Goal: Information Seeking & Learning: Learn about a topic

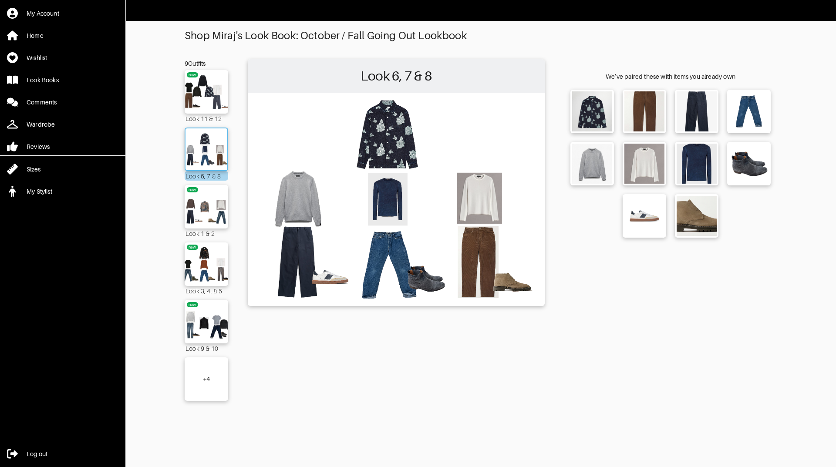
click at [206, 150] on img at bounding box center [206, 149] width 47 height 33
click at [206, 82] on img at bounding box center [206, 91] width 47 height 33
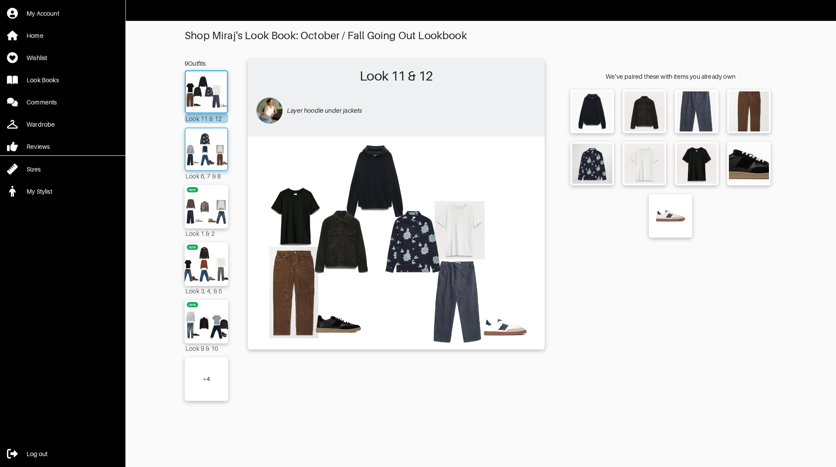
click at [203, 139] on img at bounding box center [206, 149] width 47 height 33
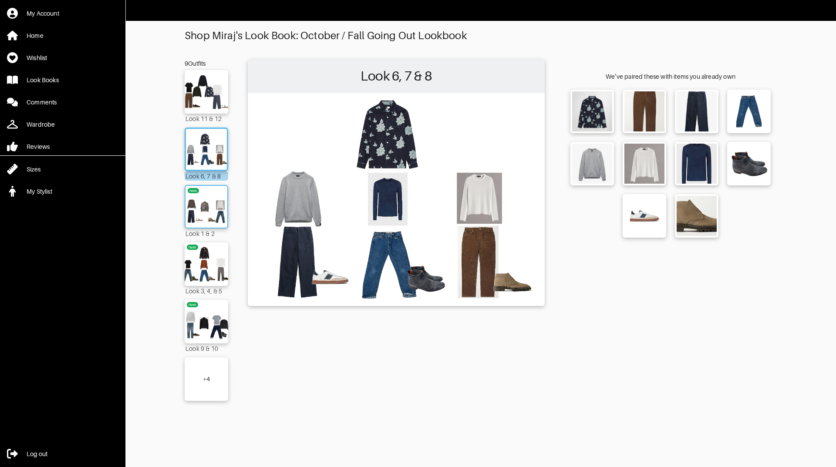
click at [208, 201] on img at bounding box center [206, 206] width 47 height 33
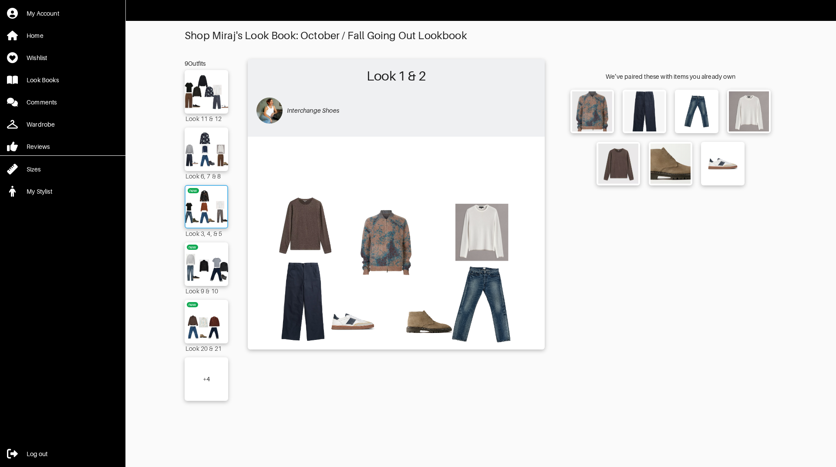
click at [215, 273] on img at bounding box center [207, 264] width 50 height 35
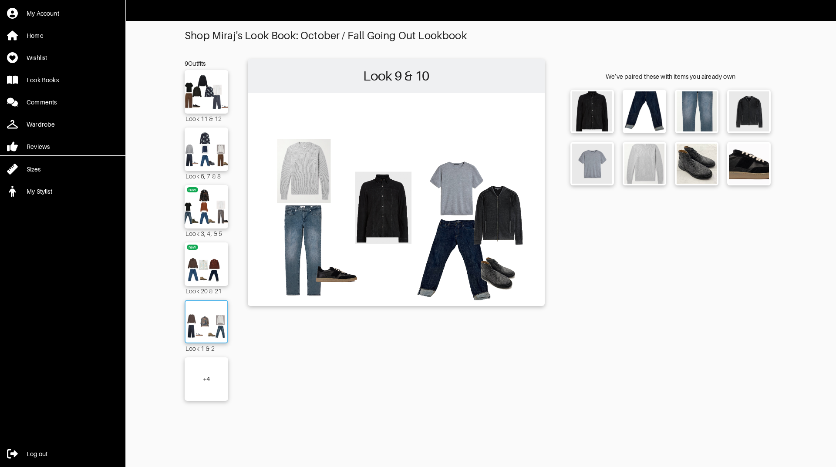
click at [214, 318] on img at bounding box center [206, 321] width 47 height 33
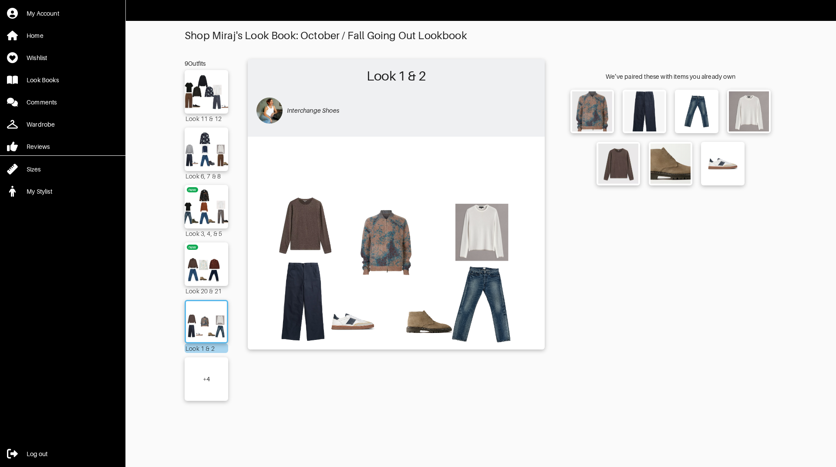
click at [212, 383] on div "+ 4" at bounding box center [207, 379] width 44 height 44
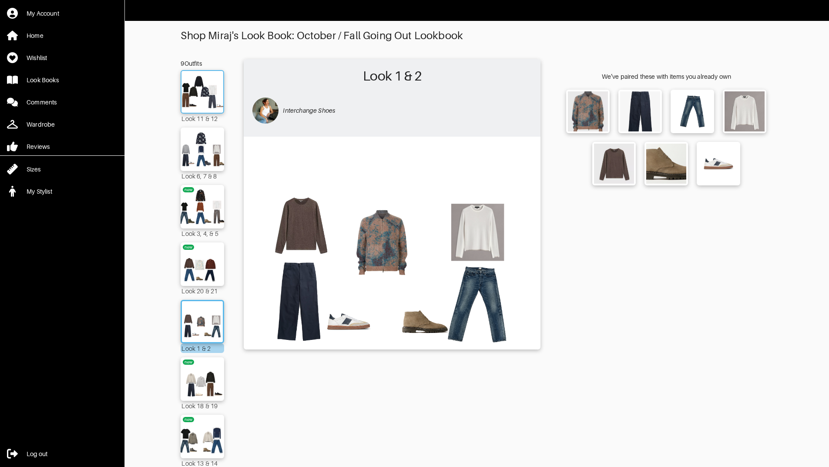
click at [215, 79] on img at bounding box center [202, 91] width 47 height 33
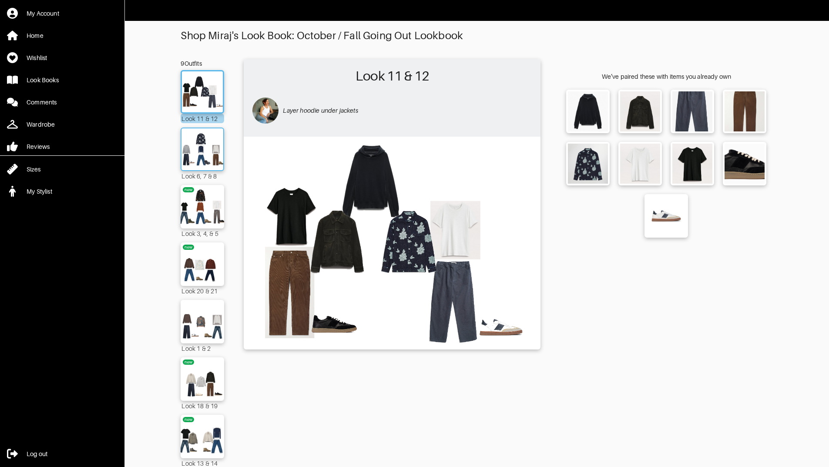
click at [206, 148] on img at bounding box center [202, 149] width 47 height 33
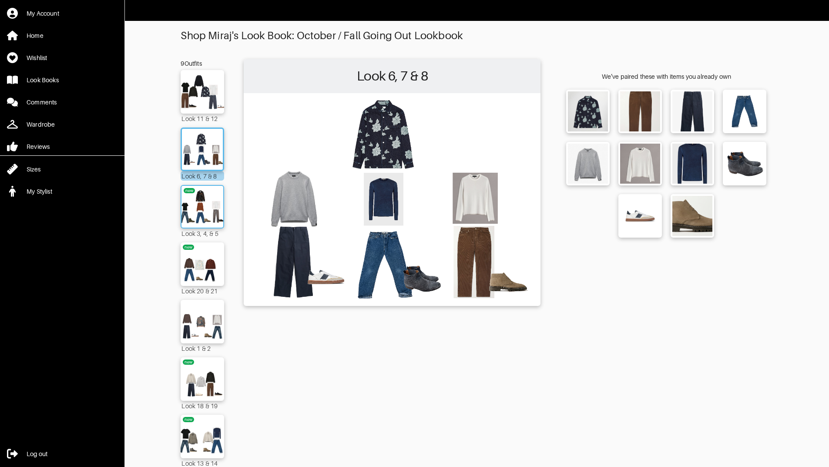
click at [201, 202] on img at bounding box center [202, 206] width 47 height 33
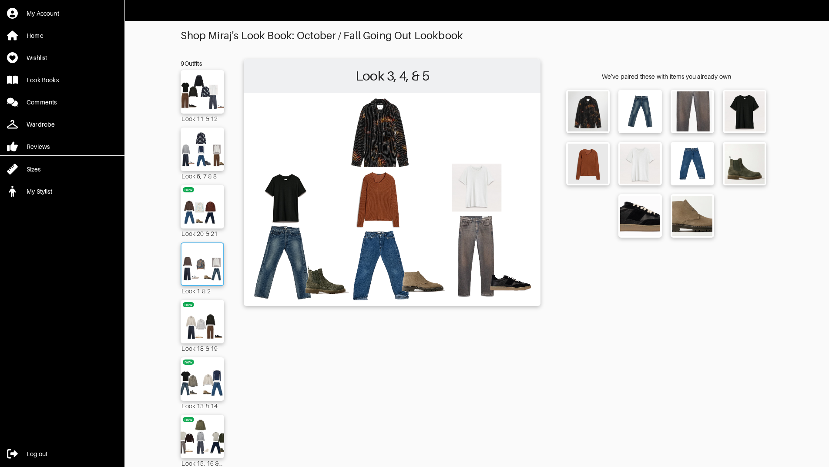
click at [207, 268] on img at bounding box center [202, 264] width 47 height 33
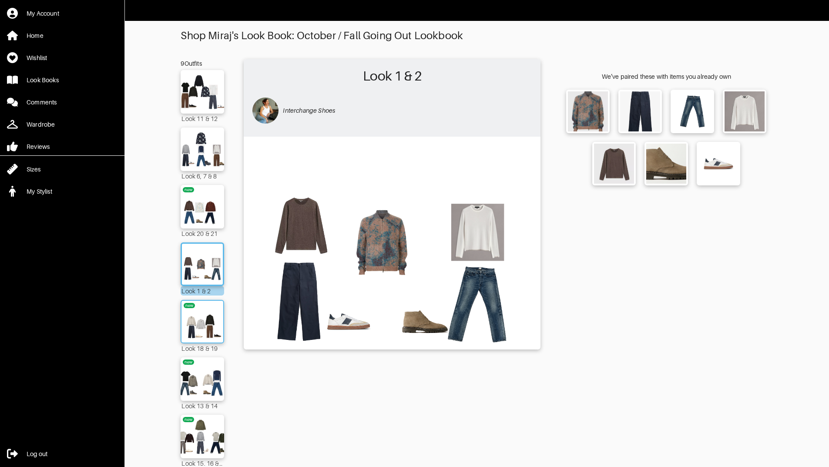
click at [204, 322] on img at bounding box center [202, 321] width 47 height 33
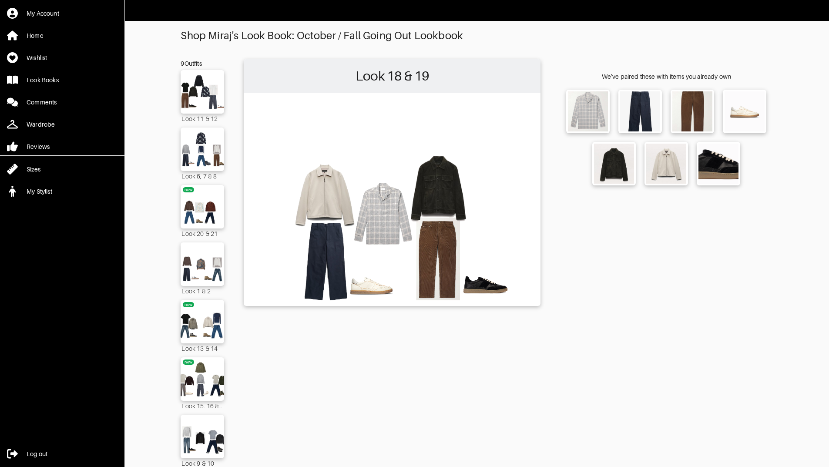
click at [208, 374] on img at bounding box center [203, 379] width 50 height 35
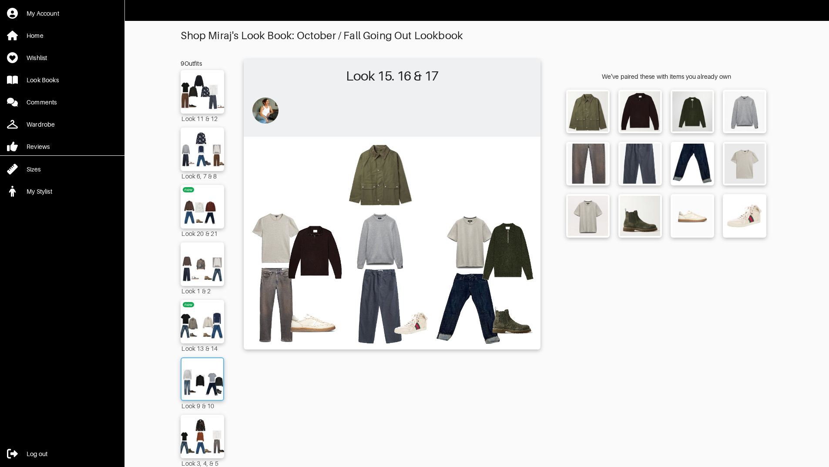
click at [207, 431] on img at bounding box center [203, 436] width 50 height 35
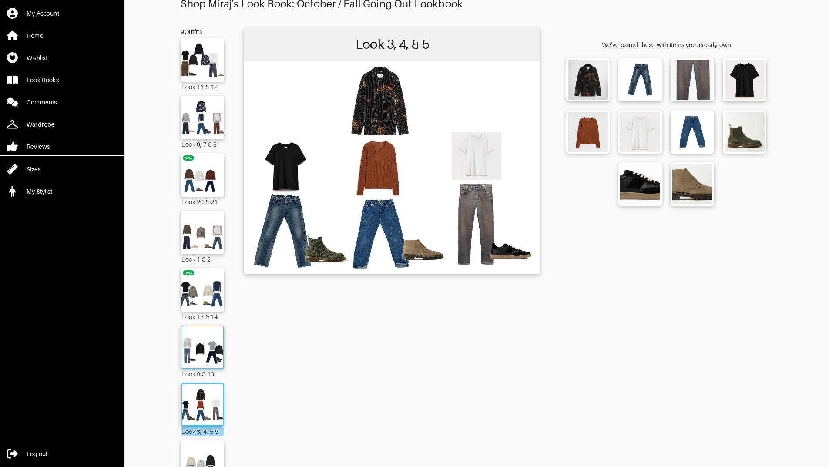
scroll to position [33, 0]
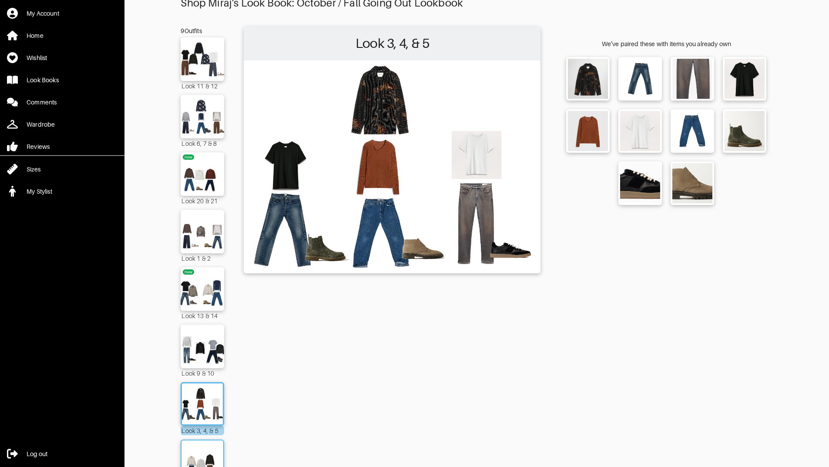
click at [214, 454] on img at bounding box center [202, 461] width 47 height 33
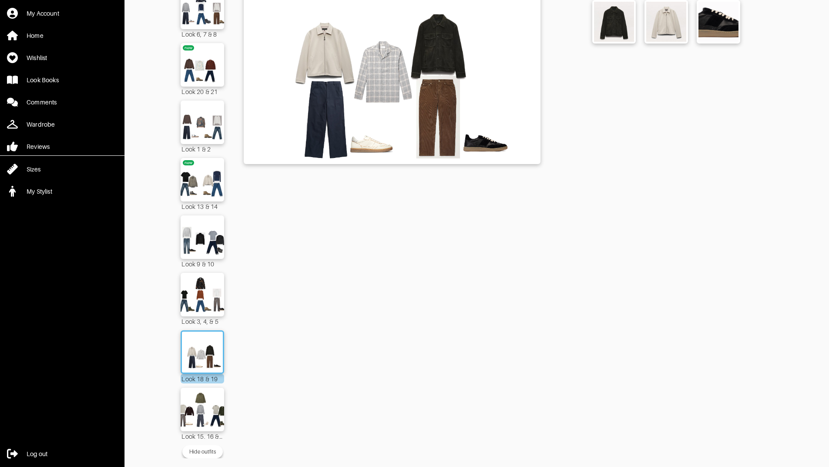
scroll to position [148, 0]
click at [198, 404] on img at bounding box center [202, 409] width 47 height 33
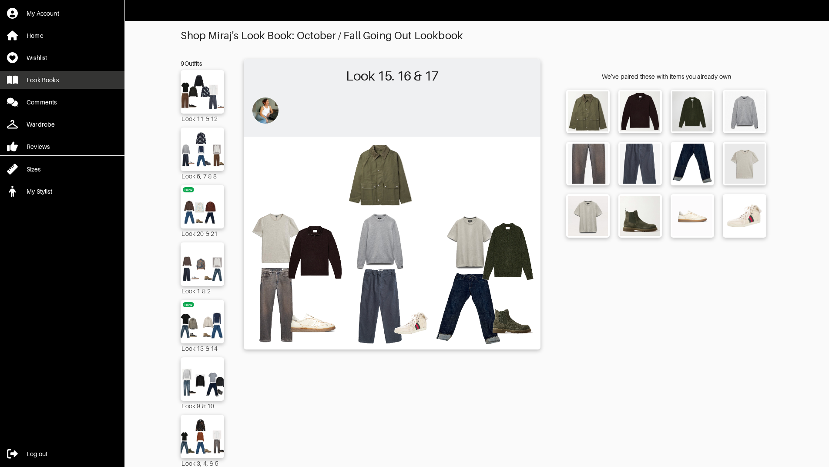
click at [49, 80] on div "Look Books" at bounding box center [43, 80] width 32 height 9
